Goal: Information Seeking & Learning: Learn about a topic

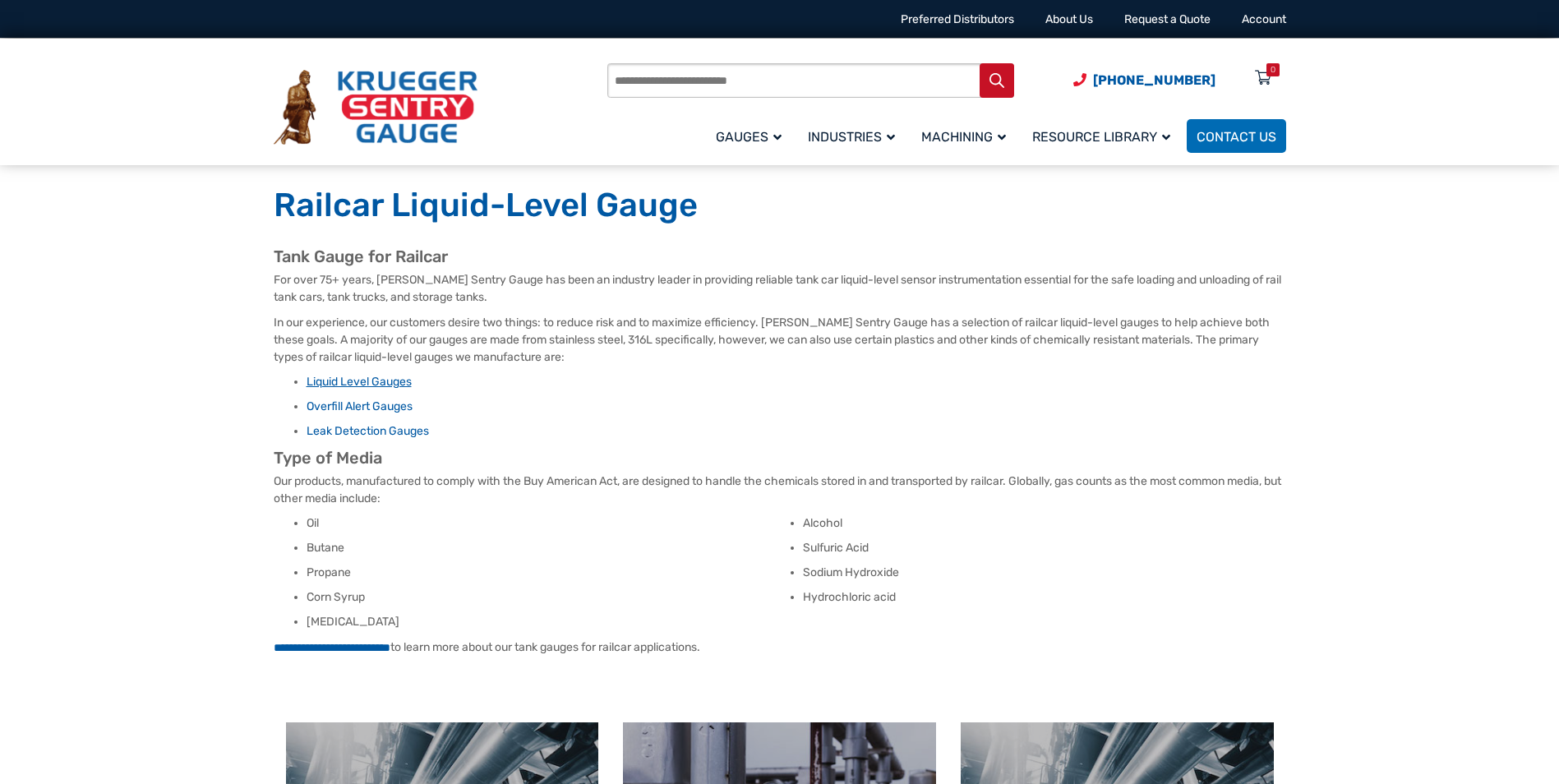
click at [357, 381] on link "Liquid Level Gauges" at bounding box center [359, 381] width 105 height 14
